Goal: Task Accomplishment & Management: Use online tool/utility

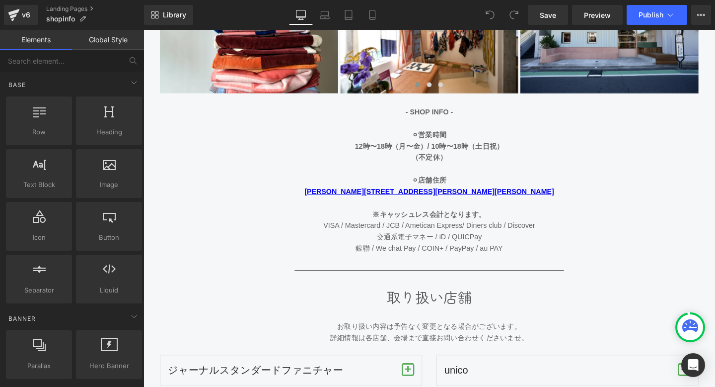
scroll to position [552, 0]
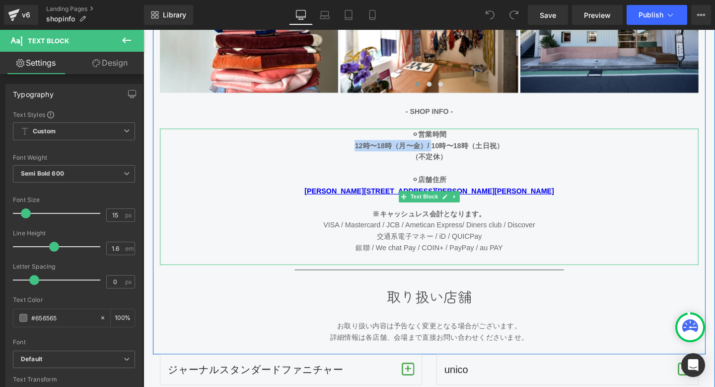
drag, startPoint x: 446, startPoint y: 152, endPoint x: 367, endPoint y: 153, distance: 79.0
click at [367, 153] on span "12時〜18時（月〜金）/ 10時〜18時（土日祝）" at bounding box center [444, 151] width 157 height 8
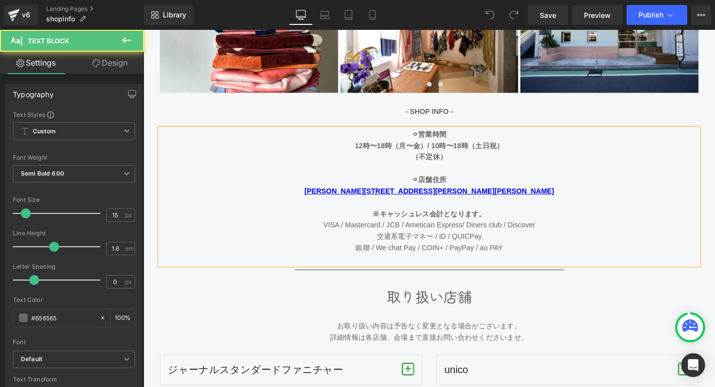
click at [451, 164] on span "（不定休）" at bounding box center [444, 163] width 37 height 8
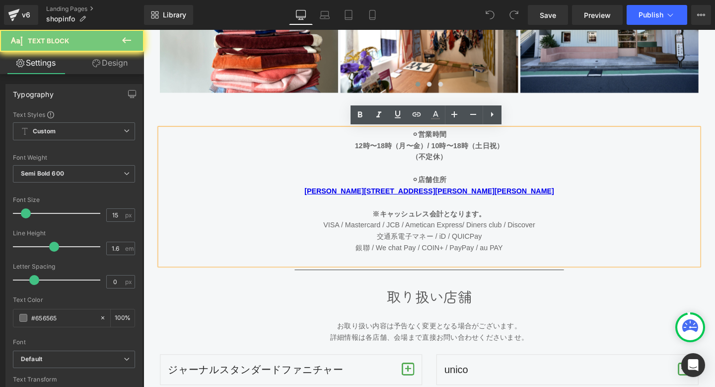
click at [446, 154] on span "12時〜18時（月〜金）/ 10時〜18時（土日祝）" at bounding box center [444, 151] width 157 height 8
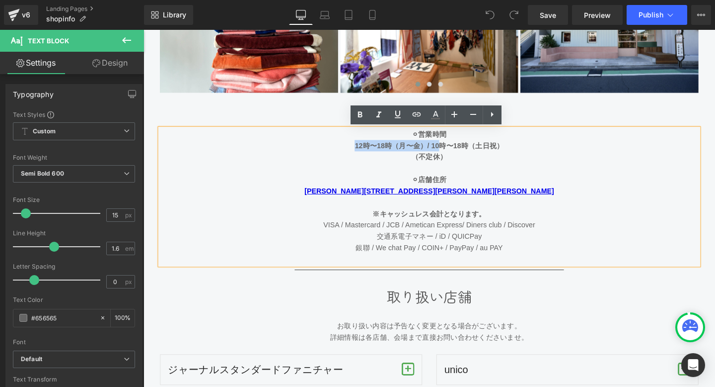
drag, startPoint x: 446, startPoint y: 154, endPoint x: 364, endPoint y: 154, distance: 82.0
click at [364, 154] on p "12時〜18時（月〜金）/ 10時〜18時（土日祝）" at bounding box center [444, 152] width 566 height 12
drag, startPoint x: 364, startPoint y: 154, endPoint x: 445, endPoint y: 152, distance: 81.5
click at [445, 152] on p "12時〜18時（月〜金）/ 10時〜18時（土日祝）" at bounding box center [444, 152] width 566 height 12
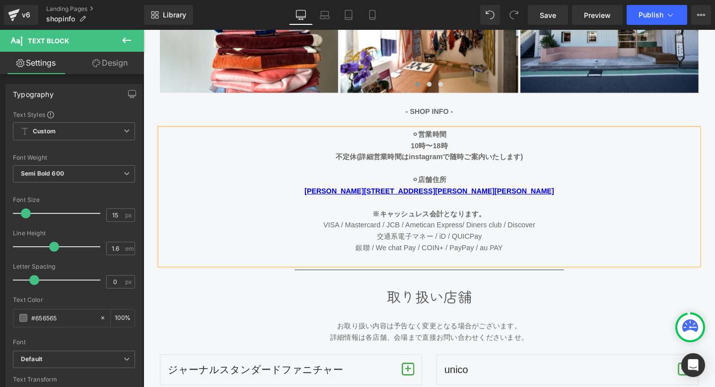
click at [574, 165] on p "不定休(詳細営業時間はinstagramで随時ご案内いたします)" at bounding box center [444, 163] width 566 height 12
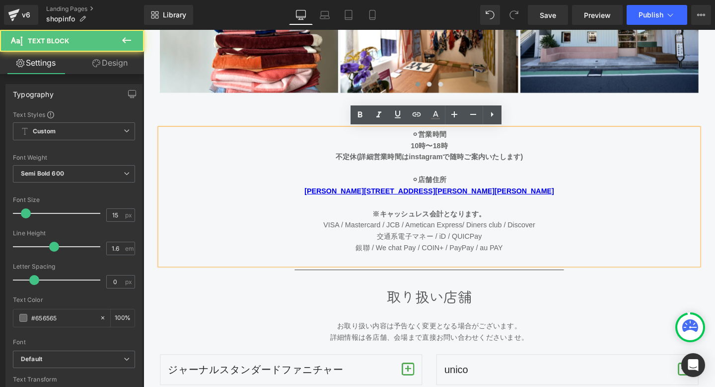
click at [421, 163] on span "不定休(詳細営業時間はinstagramで随時ご案内いたします)" at bounding box center [444, 163] width 197 height 8
click at [458, 163] on span "不定休(詳細営業時間はinstagramで随時ご案内いたします)" at bounding box center [444, 163] width 197 height 8
click at [419, 111] on icon at bounding box center [417, 114] width 12 height 12
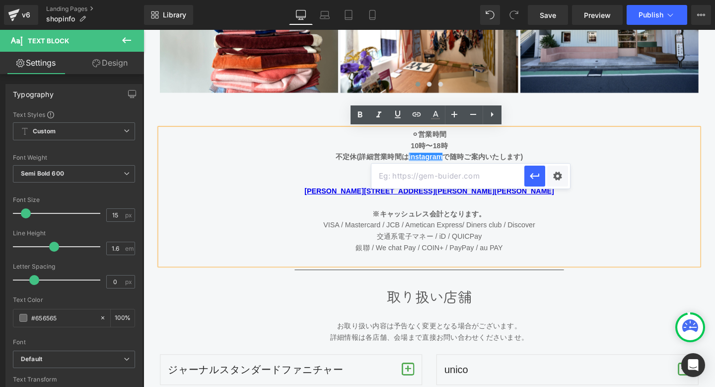
click at [468, 182] on input "text" at bounding box center [448, 175] width 153 height 25
paste input "[URL][DOMAIN_NAME]"
type input "[URL][DOMAIN_NAME]"
click at [555, 0] on div "Text Color Highlight Color #333333 Edit or remove link: Edit - Unlink - Cancel …" at bounding box center [357, 0] width 715 height 0
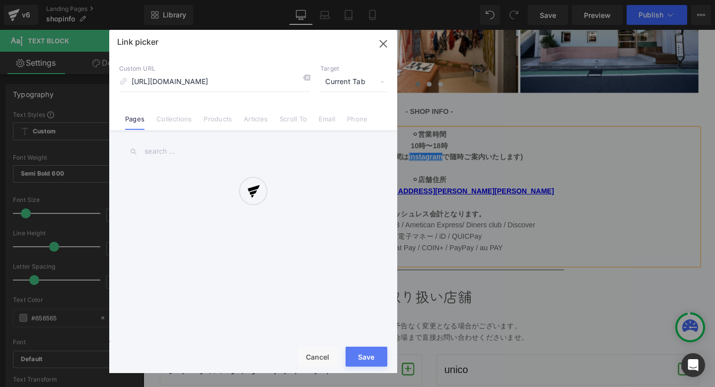
click at [336, 80] on div at bounding box center [253, 201] width 288 height 343
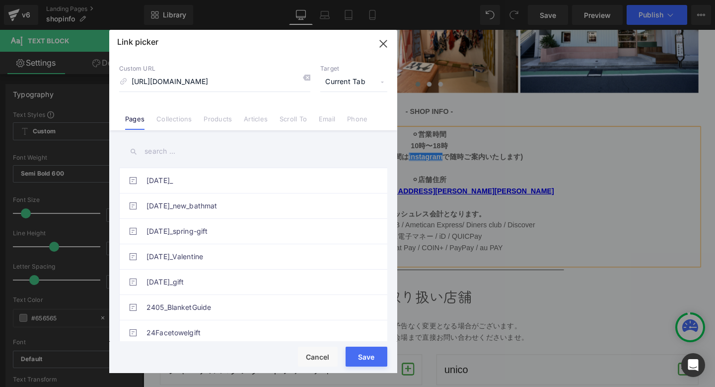
click at [378, 81] on span "Current Tab" at bounding box center [353, 82] width 67 height 19
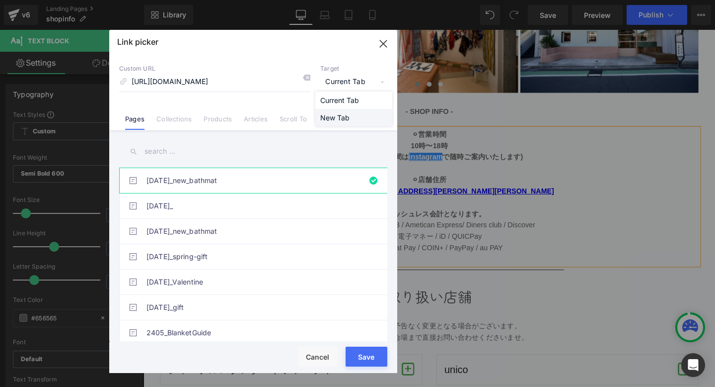
click at [347, 116] on li "New Tab" at bounding box center [353, 117] width 77 height 17
click at [369, 364] on button "Save" at bounding box center [367, 356] width 42 height 20
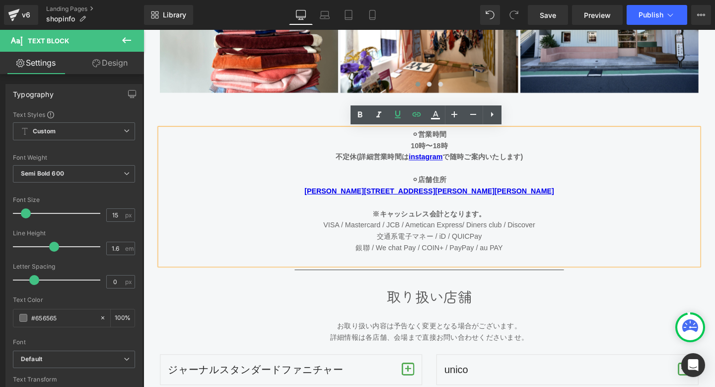
click at [554, 219] on p "※キャッシュレス会計となります。" at bounding box center [444, 223] width 566 height 12
click at [536, 184] on p "⚪︎店舗住所" at bounding box center [444, 187] width 566 height 12
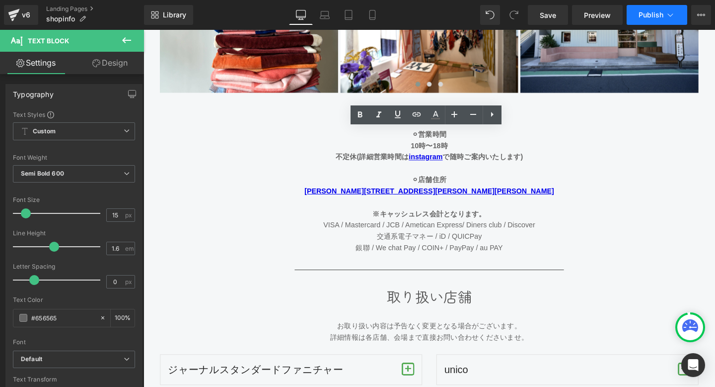
click at [660, 15] on span "Publish" at bounding box center [651, 15] width 25 height 8
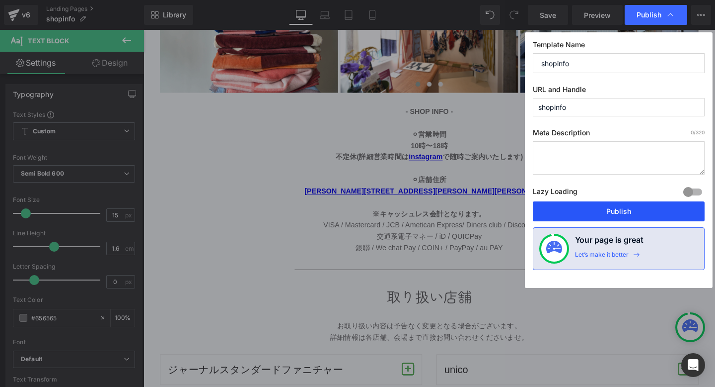
click at [607, 209] on button "Publish" at bounding box center [619, 211] width 172 height 20
